Goal: Transaction & Acquisition: Register for event/course

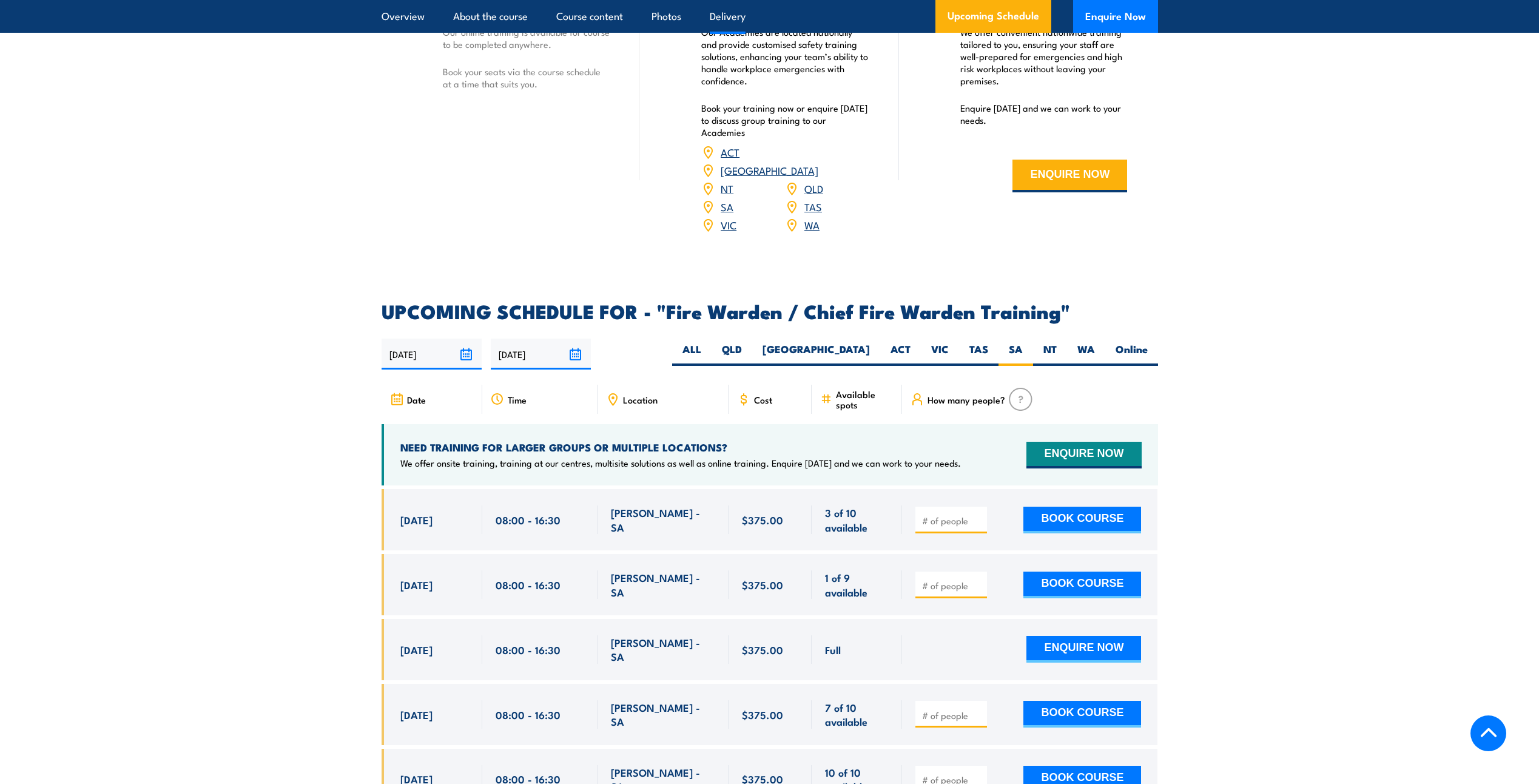
scroll to position [1850, 0]
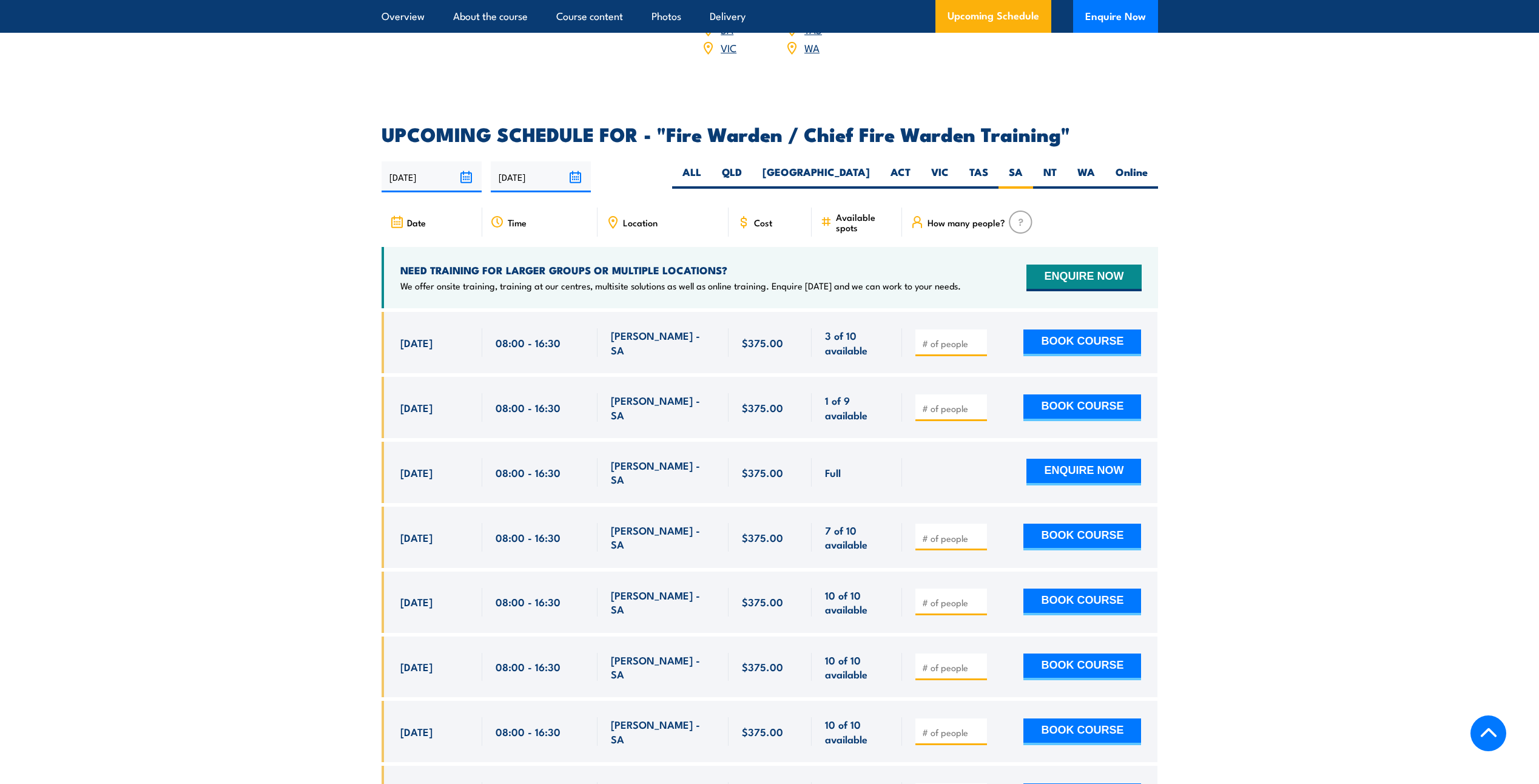
scroll to position [2032, 0]
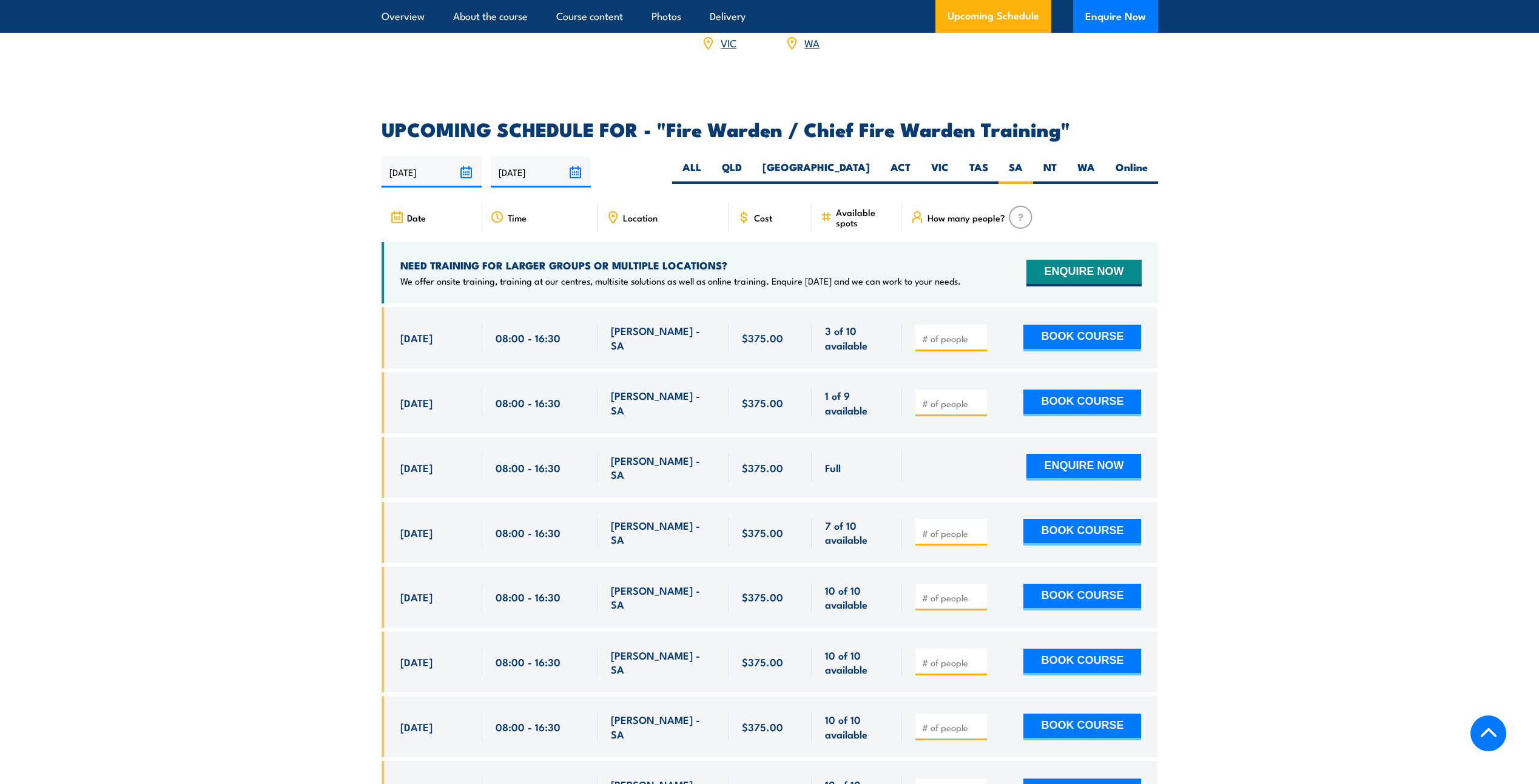
drag, startPoint x: 422, startPoint y: 330, endPoint x: 488, endPoint y: 343, distance: 67.3
click at [488, 343] on div "[DATE] 08:00 - 08:00" at bounding box center [769, 338] width 776 height 62
drag, startPoint x: 488, startPoint y: 343, endPoint x: 471, endPoint y: 344, distance: 17.0
click at [488, 343] on div "08:00 - 16:30" at bounding box center [540, 338] width 115 height 62
drag, startPoint x: 402, startPoint y: 333, endPoint x: 463, endPoint y: 334, distance: 61.0
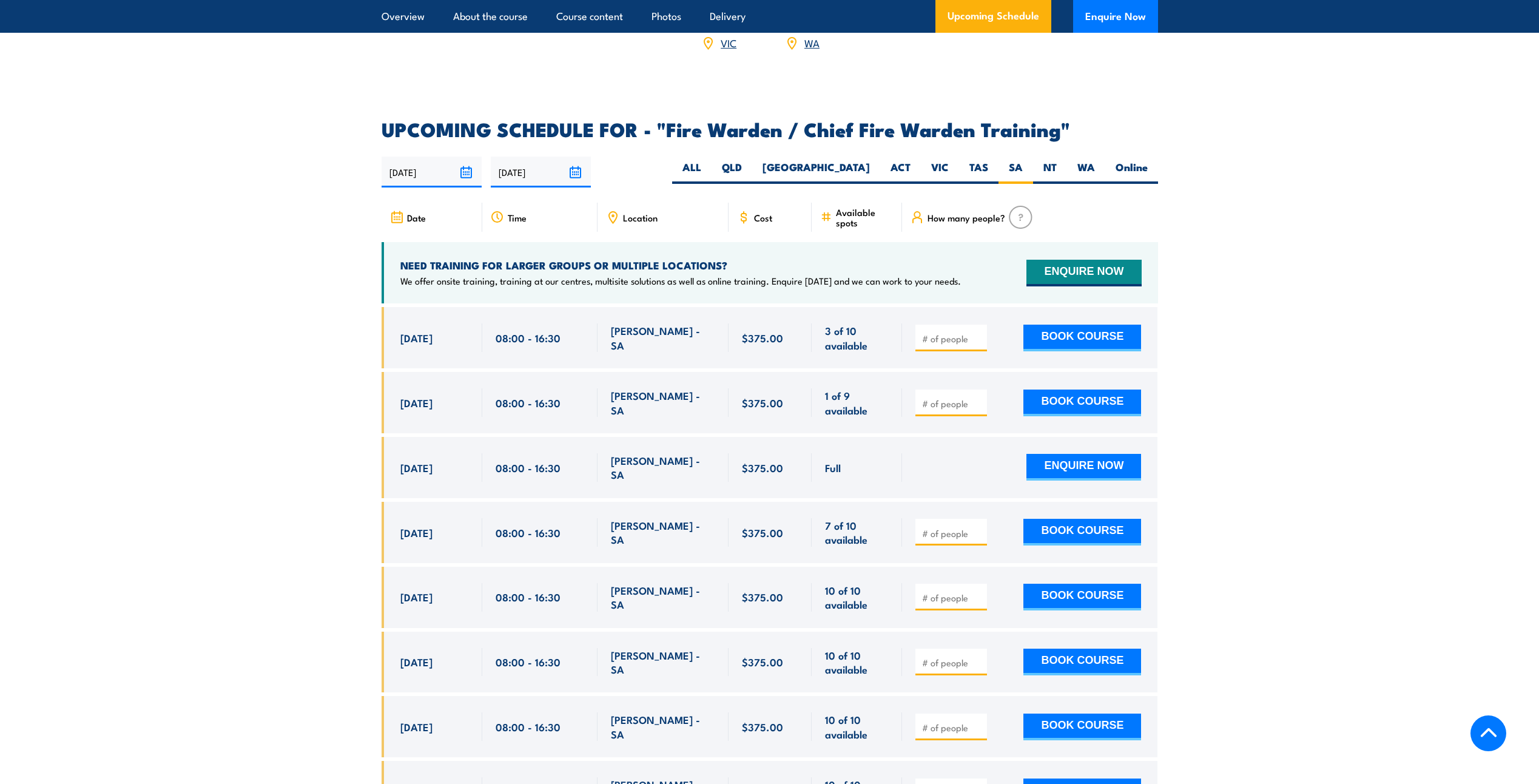
click at [432, 334] on span "[DATE]" at bounding box center [416, 338] width 32 height 14
drag, startPoint x: 463, startPoint y: 334, endPoint x: 440, endPoint y: 347, distance: 26.4
click at [440, 347] on div "[DATE]" at bounding box center [434, 338] width 69 height 28
drag, startPoint x: 403, startPoint y: 402, endPoint x: 517, endPoint y: 404, distance: 114.0
click at [517, 404] on div "[DATE] 08:00 - 08:00" at bounding box center [769, 403] width 776 height 62
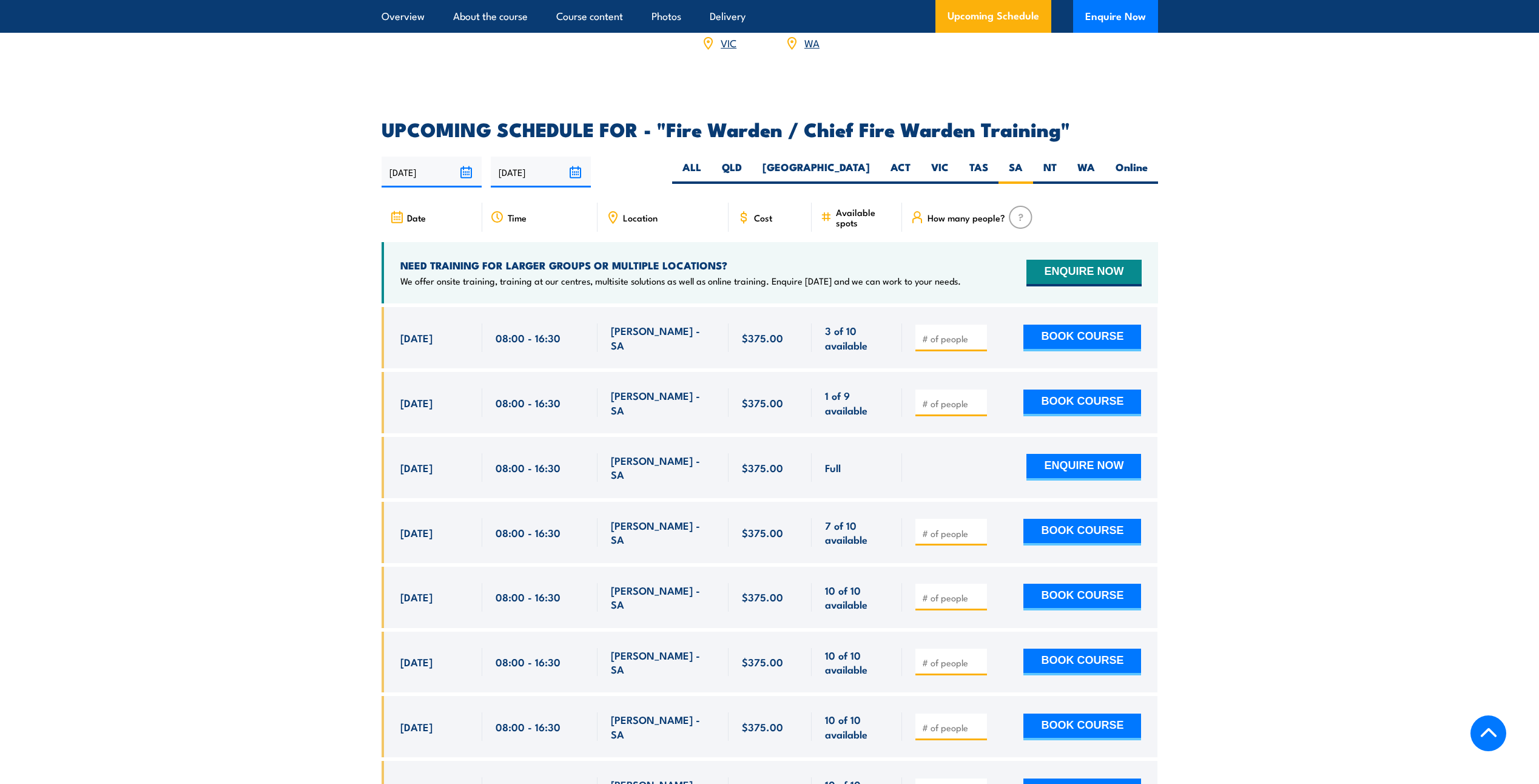
drag, startPoint x: 517, startPoint y: 404, endPoint x: 440, endPoint y: 419, distance: 78.4
click at [445, 419] on div "[DATE] 08:00 - 08:00" at bounding box center [432, 403] width 100 height 62
click at [412, 411] on div "[DATE]" at bounding box center [434, 403] width 69 height 28
click at [402, 400] on span "[DATE]" at bounding box center [416, 403] width 32 height 14
drag, startPoint x: 402, startPoint y: 399, endPoint x: 427, endPoint y: 400, distance: 25.0
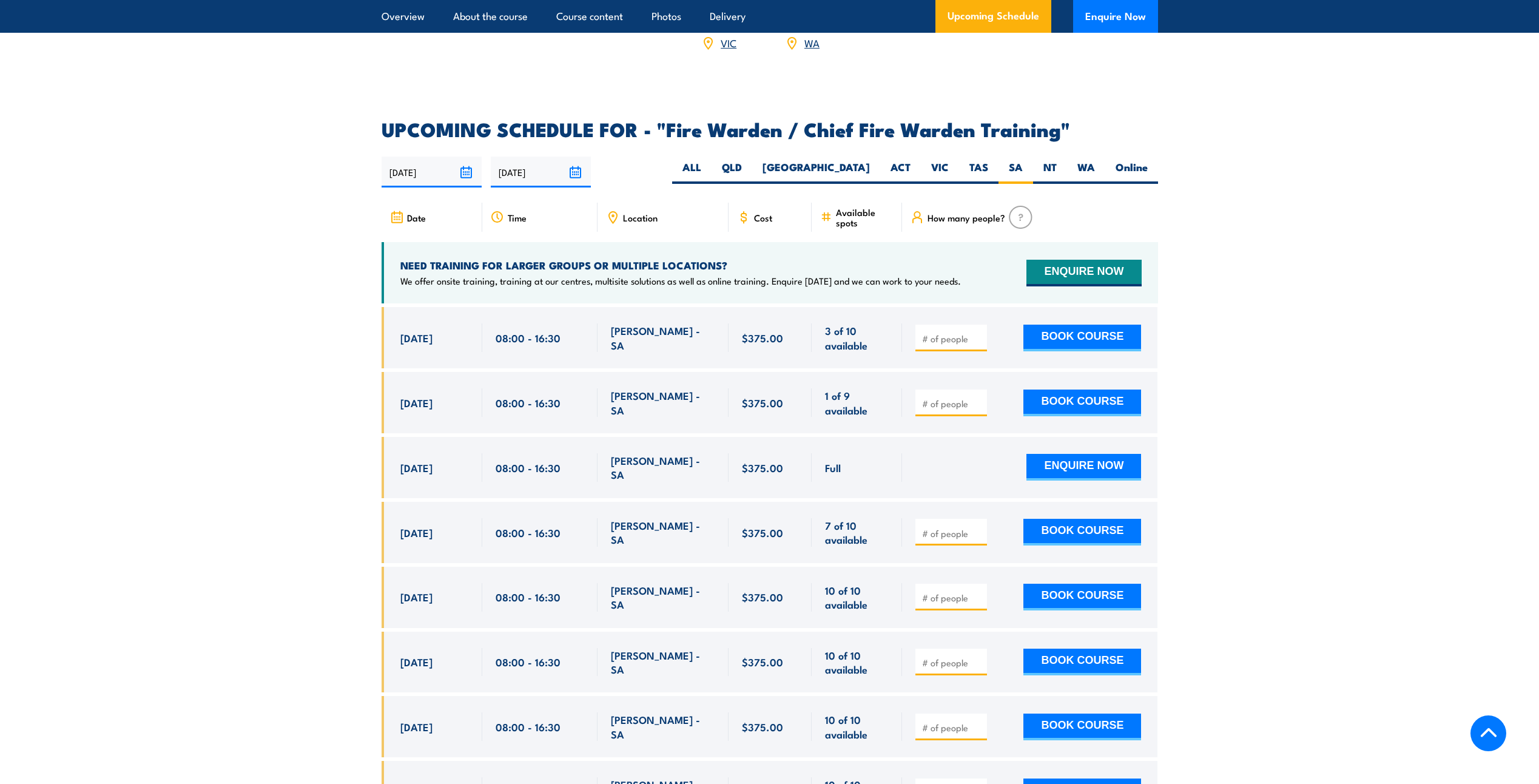
click at [427, 400] on span "[DATE]" at bounding box center [416, 403] width 32 height 14
drag, startPoint x: 427, startPoint y: 400, endPoint x: 416, endPoint y: 405, distance: 12.1
click at [416, 405] on span "[DATE]" at bounding box center [416, 403] width 32 height 14
drag, startPoint x: 399, startPoint y: 399, endPoint x: 458, endPoint y: 398, distance: 59.0
click at [458, 398] on div "[DATE] 08:00 - 08:00" at bounding box center [432, 403] width 100 height 62
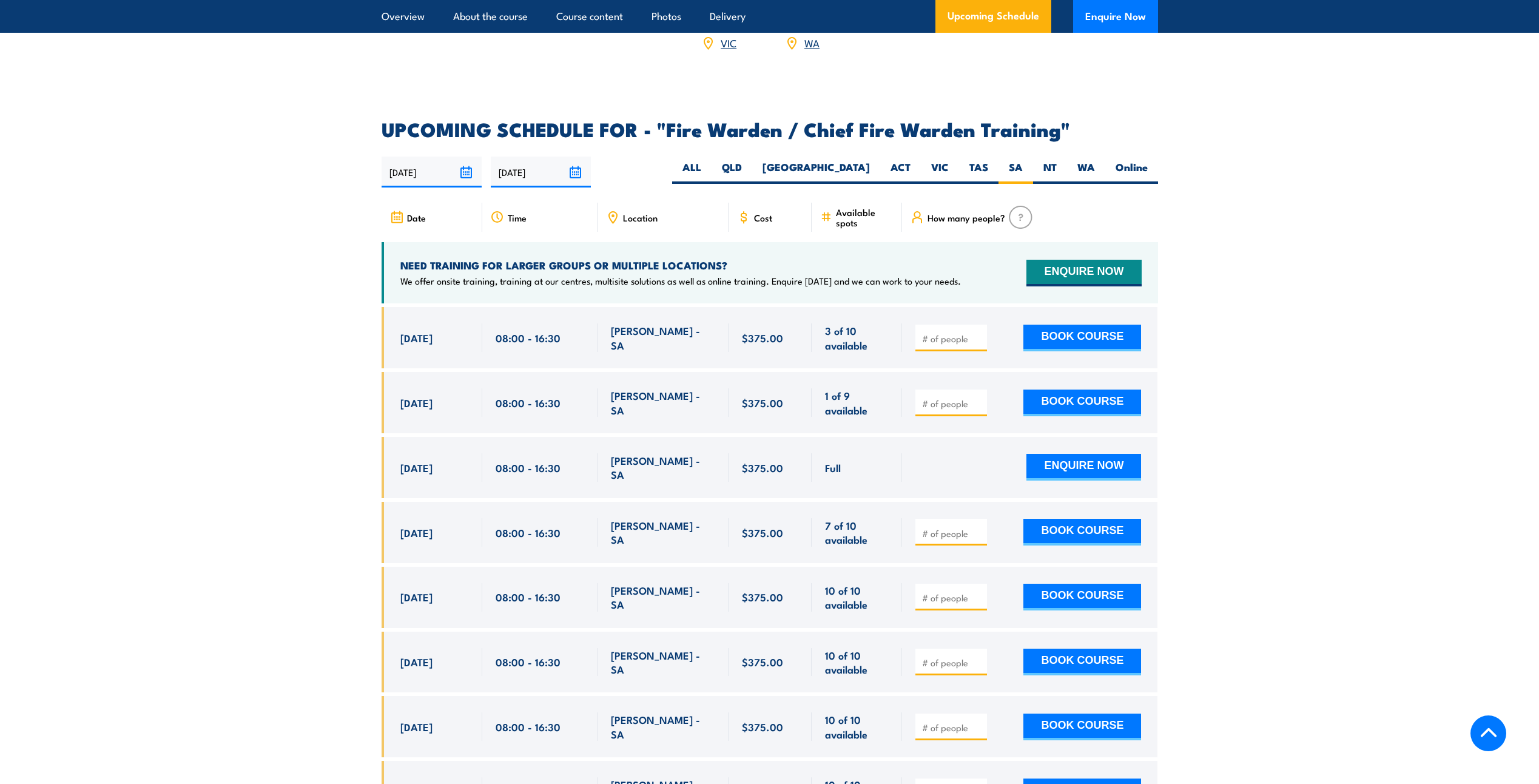
drag, startPoint x: 458, startPoint y: 398, endPoint x: 726, endPoint y: 466, distance: 276.5
click at [726, 466] on div "[DATE] 08:00 - 08:00" at bounding box center [769, 467] width 776 height 62
click at [413, 410] on div "[DATE]" at bounding box center [434, 403] width 69 height 28
drag, startPoint x: 393, startPoint y: 396, endPoint x: 1189, endPoint y: 388, distance: 796.0
click at [1189, 388] on section "UPCOMING SCHEDULE FOR - "Fire Warden / Chief Fire Warden Training" 19/08/2025 1…" at bounding box center [769, 577] width 1539 height 914
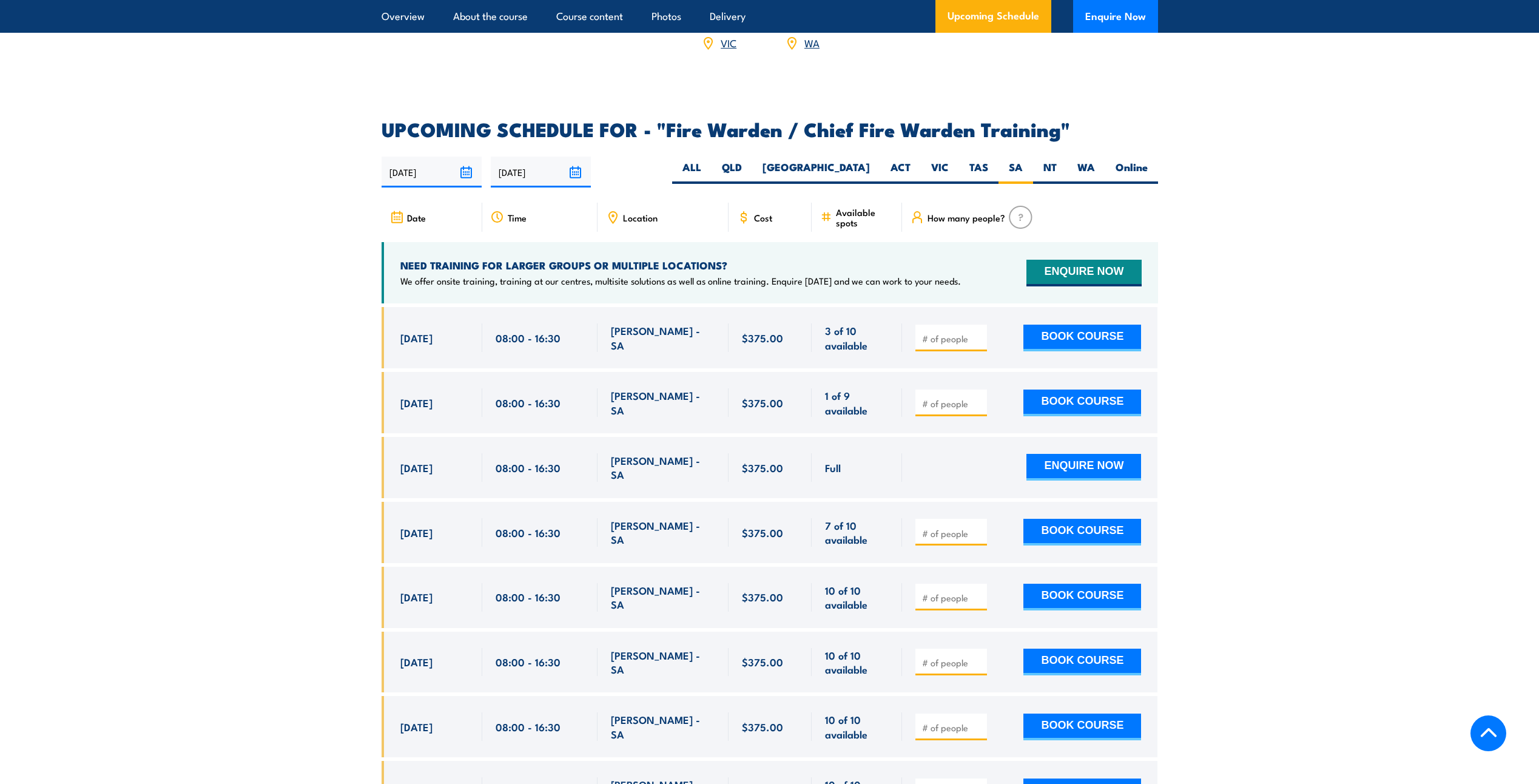
drag, startPoint x: 1189, startPoint y: 388, endPoint x: 1318, endPoint y: 461, distance: 148.2
click at [1318, 461] on section "UPCOMING SCHEDULE FOR - "Fire Warden / Chief Fire Warden Training" 19/08/2025 1…" at bounding box center [769, 577] width 1539 height 914
drag, startPoint x: 449, startPoint y: 344, endPoint x: 613, endPoint y: 355, distance: 164.4
click at [613, 355] on div "[DATE] 08:00 - 08:00" at bounding box center [769, 338] width 776 height 62
click at [461, 389] on div "[DATE]" at bounding box center [434, 403] width 69 height 28
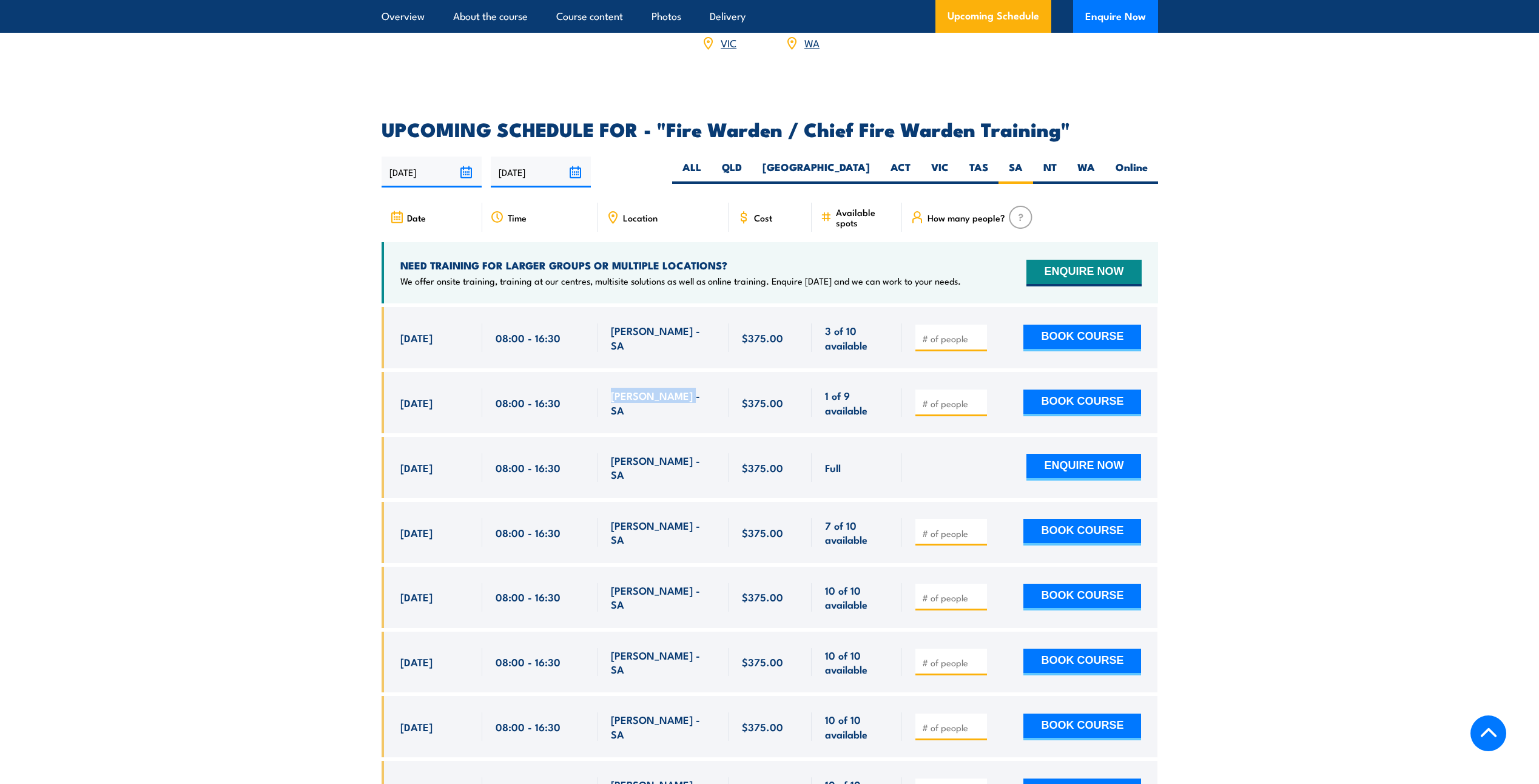
drag, startPoint x: 611, startPoint y: 398, endPoint x: 688, endPoint y: 398, distance: 77.0
click at [688, 398] on div "[PERSON_NAME] - SA" at bounding box center [662, 403] width 104 height 28
drag, startPoint x: 688, startPoint y: 398, endPoint x: 688, endPoint y: 406, distance: 8.0
click at [688, 406] on div "[PERSON_NAME] - SA" at bounding box center [662, 403] width 104 height 28
drag, startPoint x: 1348, startPoint y: 392, endPoint x: 1359, endPoint y: 389, distance: 11.4
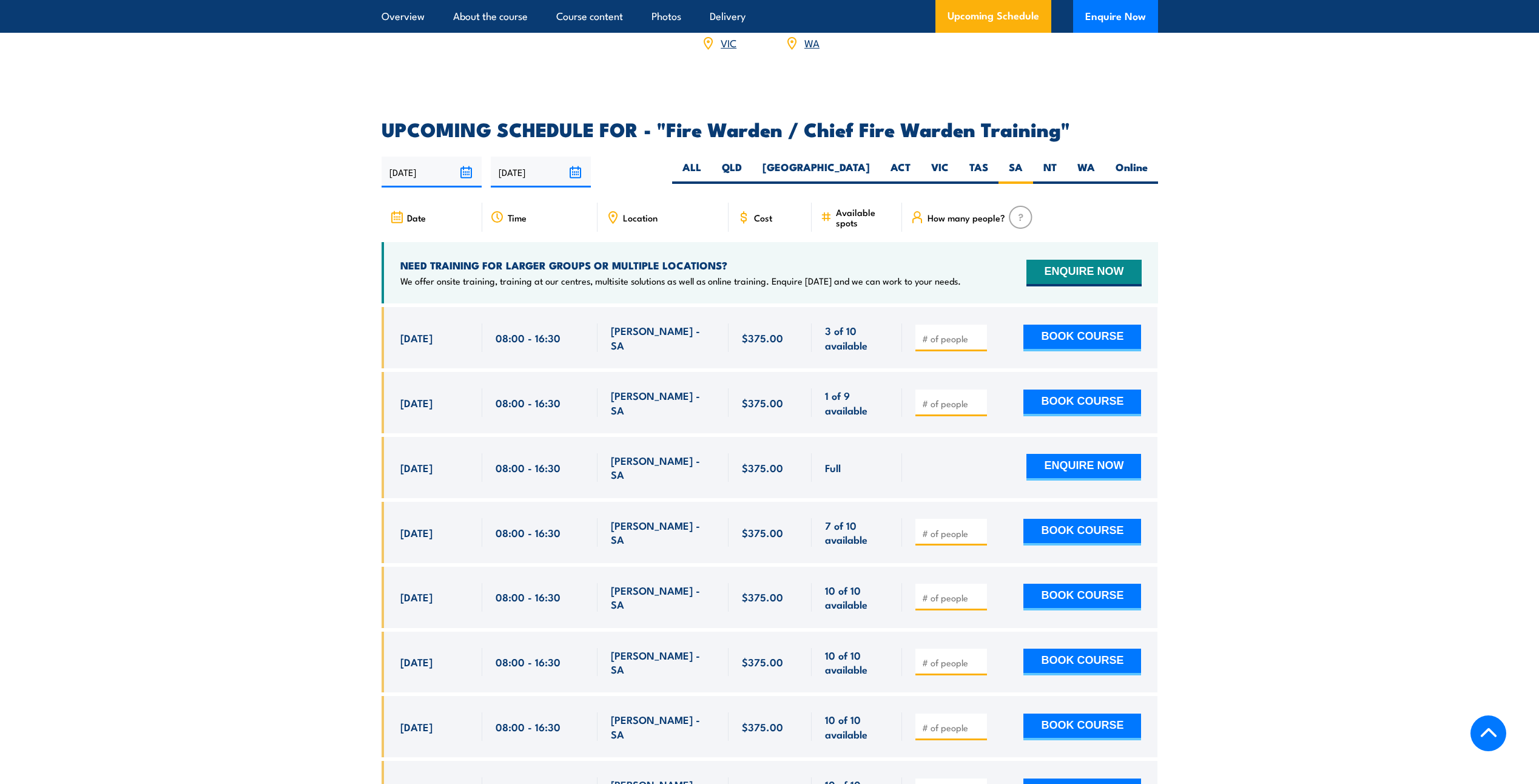
click at [1351, 392] on section "UPCOMING SCHEDULE FOR - "Fire Warden / Chief Fire Warden Training" 19/08/2025 1…" at bounding box center [769, 577] width 1539 height 914
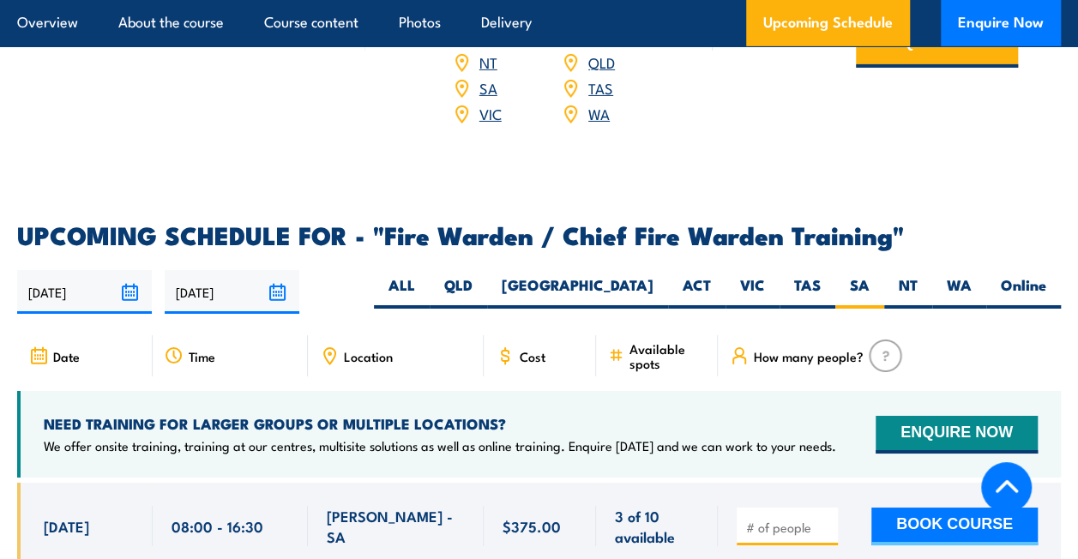
scroll to position [3191, 0]
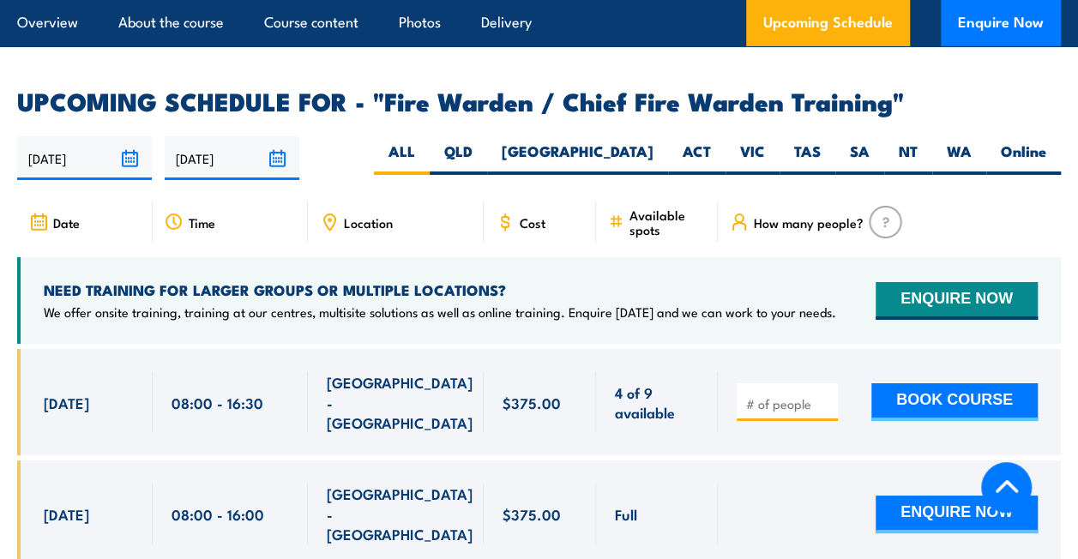
scroll to position [2976, 0]
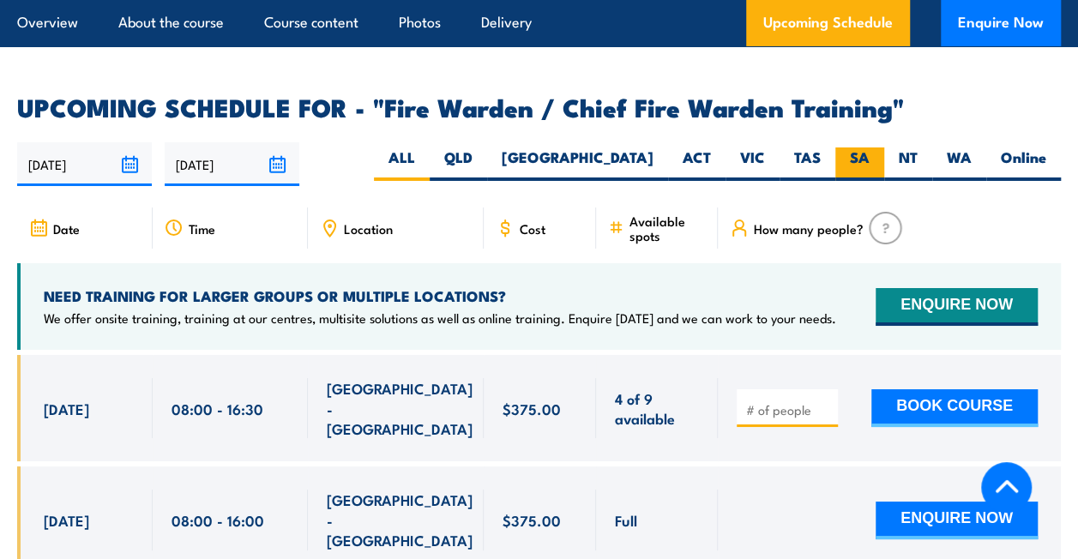
click at [857, 147] on label "SA" at bounding box center [859, 163] width 49 height 33
click at [869, 147] on input "SA" at bounding box center [874, 152] width 11 height 11
radio input "true"
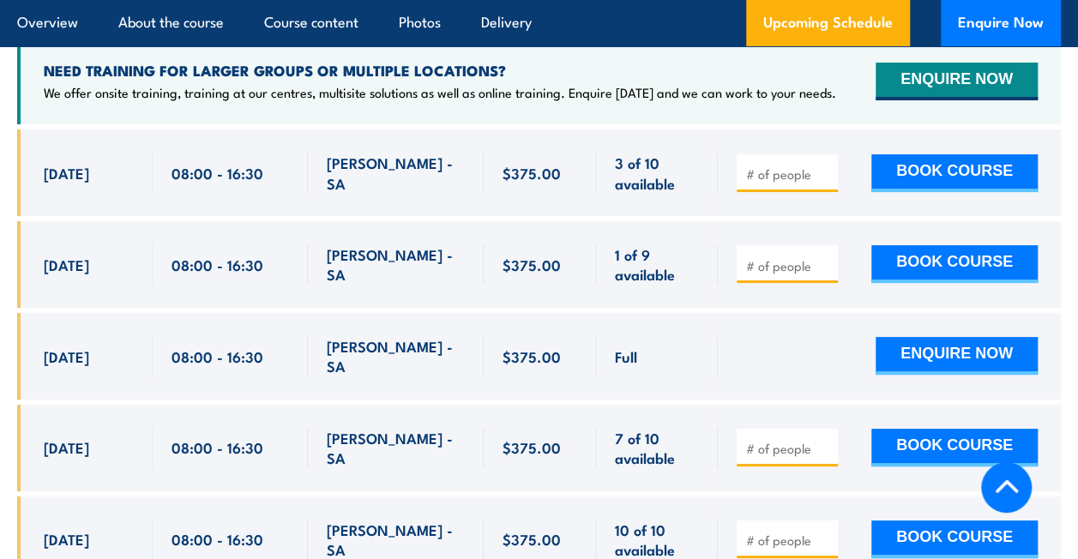
scroll to position [3201, 0]
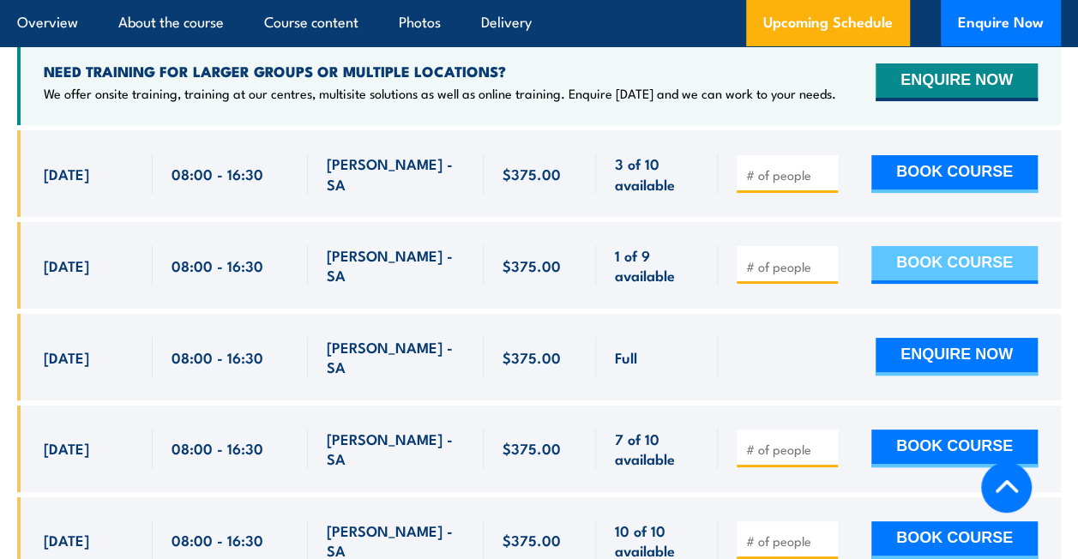
click at [983, 246] on button "BOOK COURSE" at bounding box center [954, 265] width 166 height 38
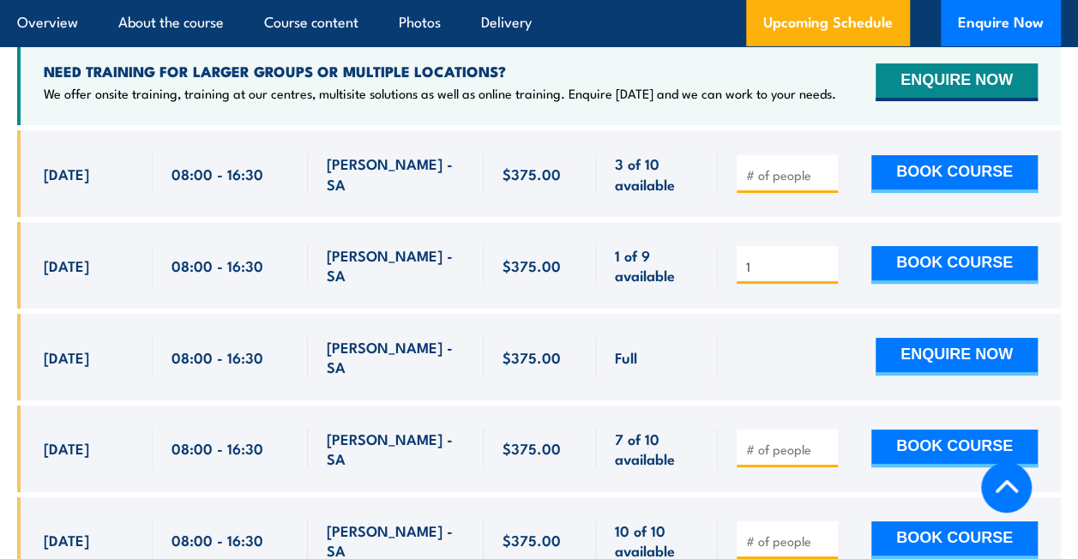
type input "1"
click at [827, 258] on input "1" at bounding box center [789, 266] width 86 height 17
click at [824, 258] on input "1" at bounding box center [789, 266] width 86 height 17
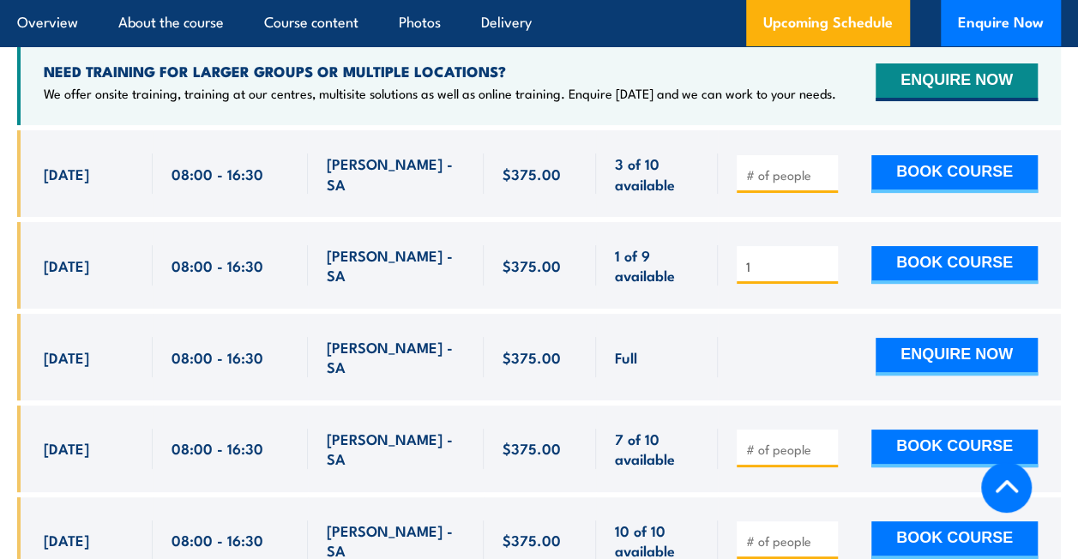
click at [824, 258] on input "1" at bounding box center [789, 266] width 86 height 17
click at [825, 258] on input "1" at bounding box center [789, 266] width 86 height 17
click at [823, 258] on input "1" at bounding box center [789, 266] width 86 height 17
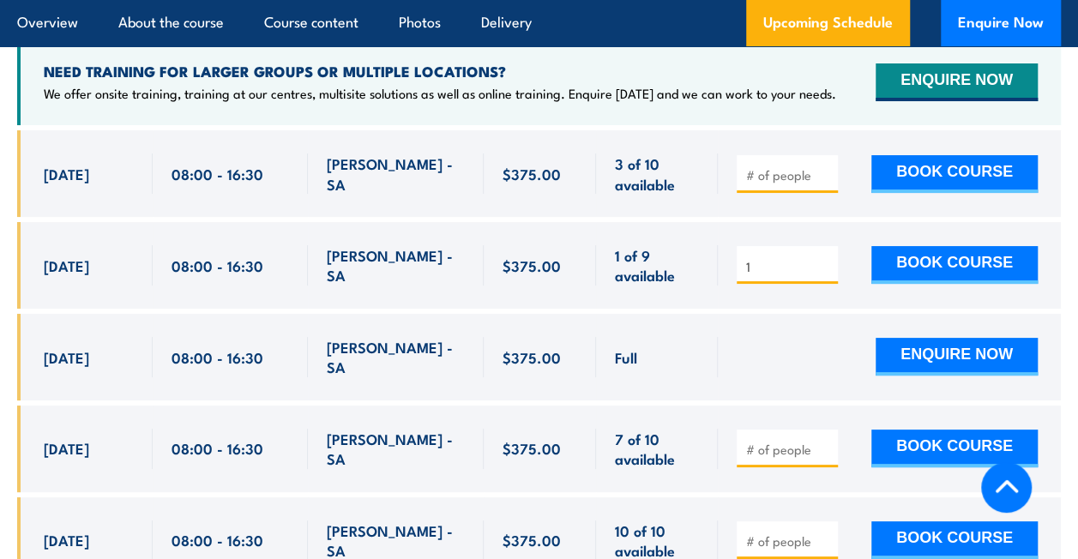
click at [823, 258] on input "1" at bounding box center [789, 266] width 86 height 17
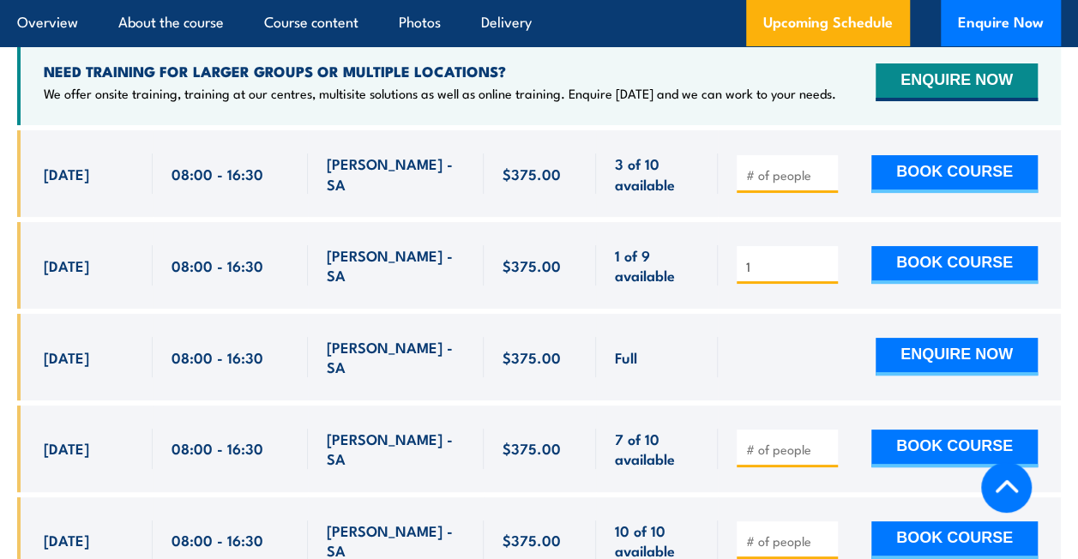
click at [823, 258] on input "1" at bounding box center [789, 266] width 86 height 17
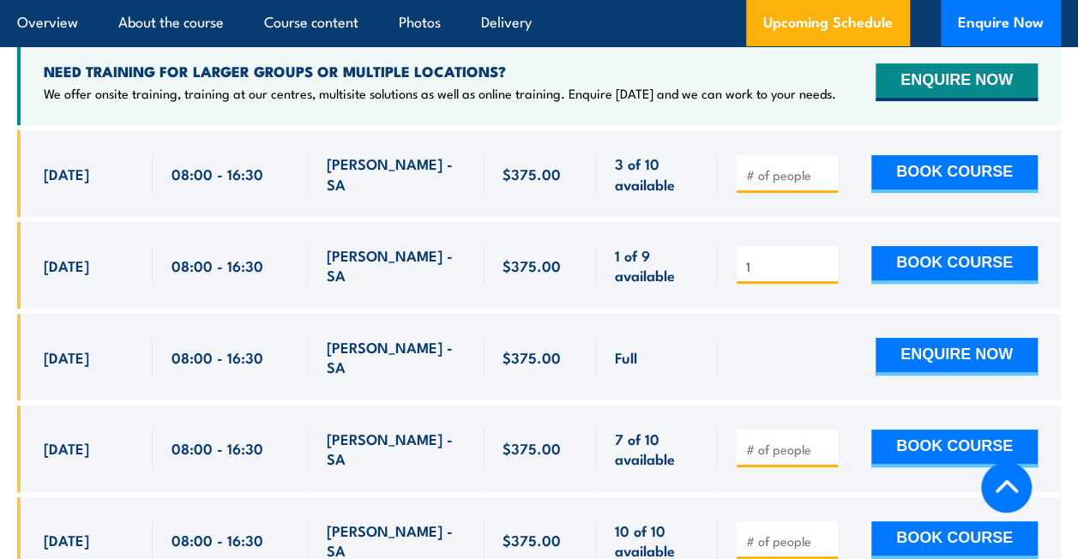
click at [824, 258] on input "1" at bounding box center [789, 266] width 86 height 17
